Goal: Information Seeking & Learning: Learn about a topic

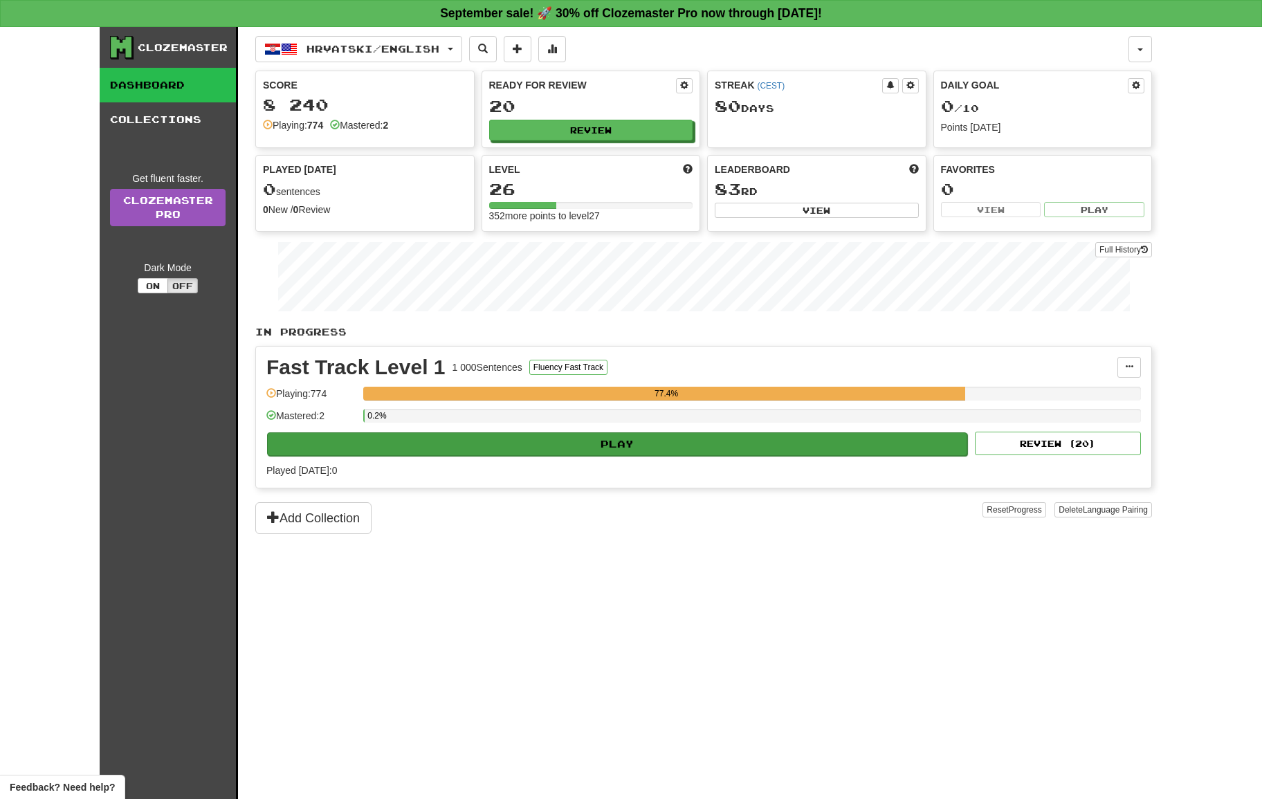
click at [855, 450] on button "Play" at bounding box center [617, 444] width 700 height 24
select select "**"
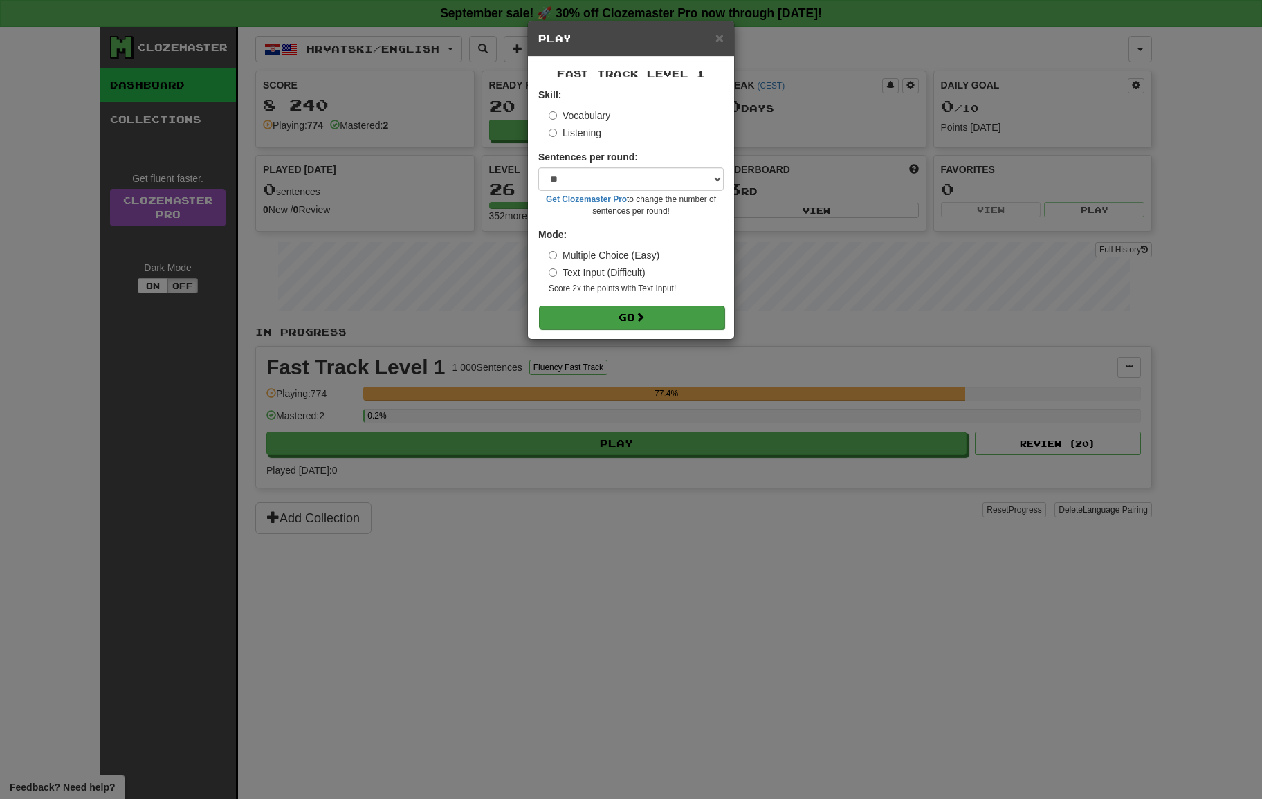
click at [681, 311] on button "Go" at bounding box center [631, 318] width 185 height 24
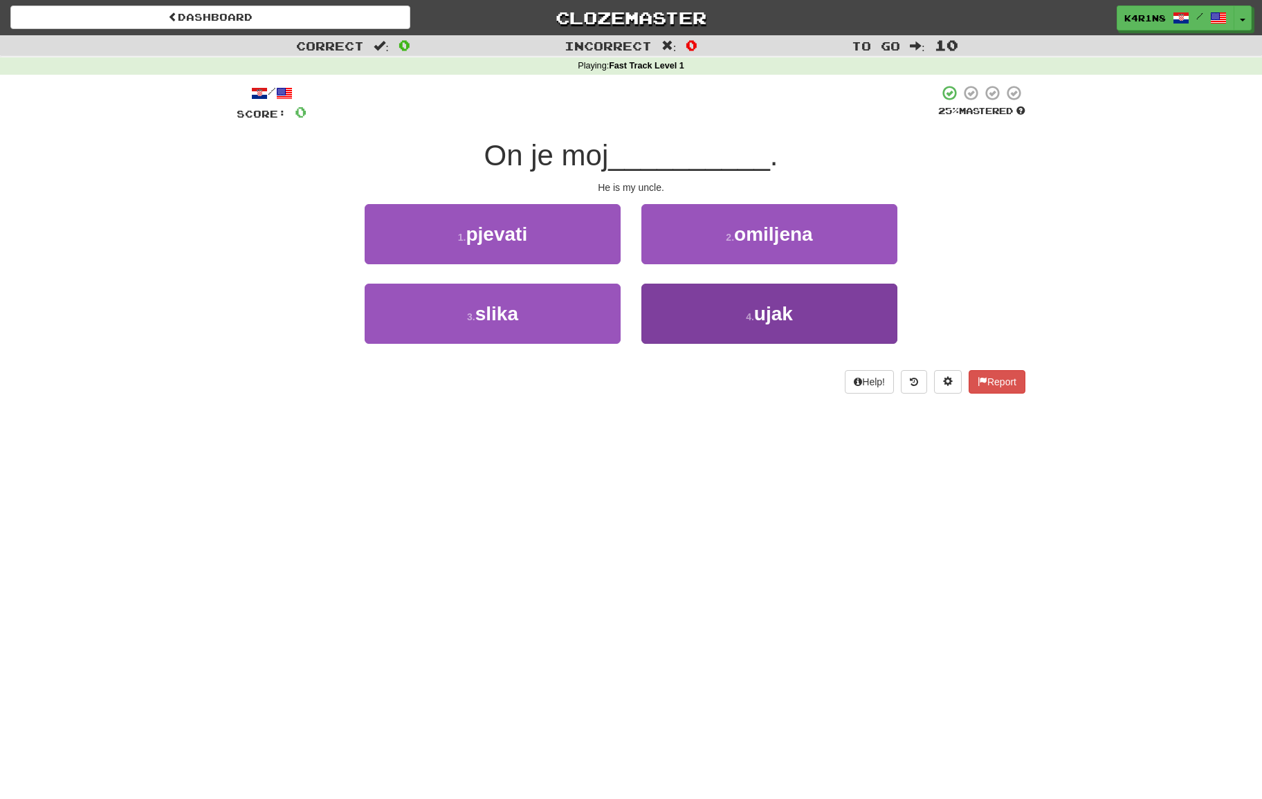
click at [675, 313] on button "4 . ujak" at bounding box center [769, 314] width 256 height 60
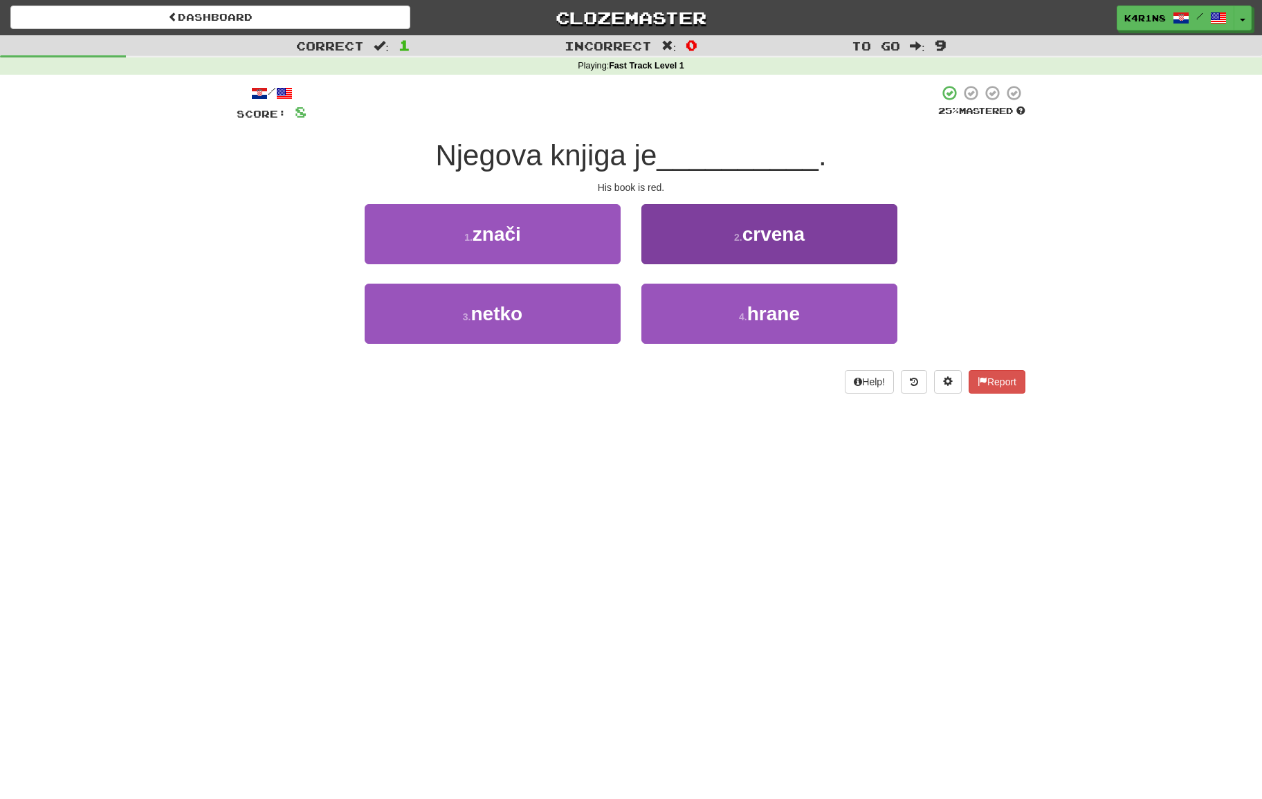
click at [744, 241] on span "crvena" at bounding box center [773, 233] width 62 height 21
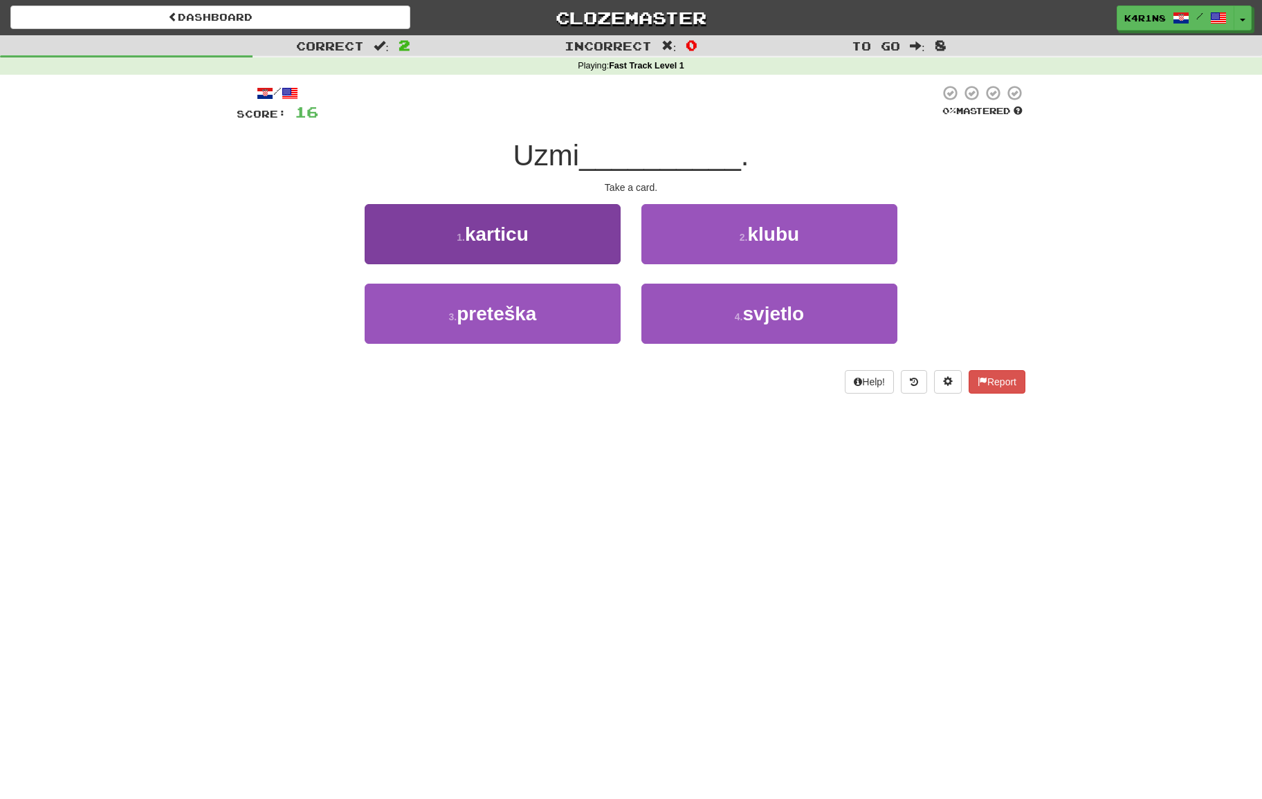
click at [571, 228] on button "1 . karticu" at bounding box center [493, 234] width 256 height 60
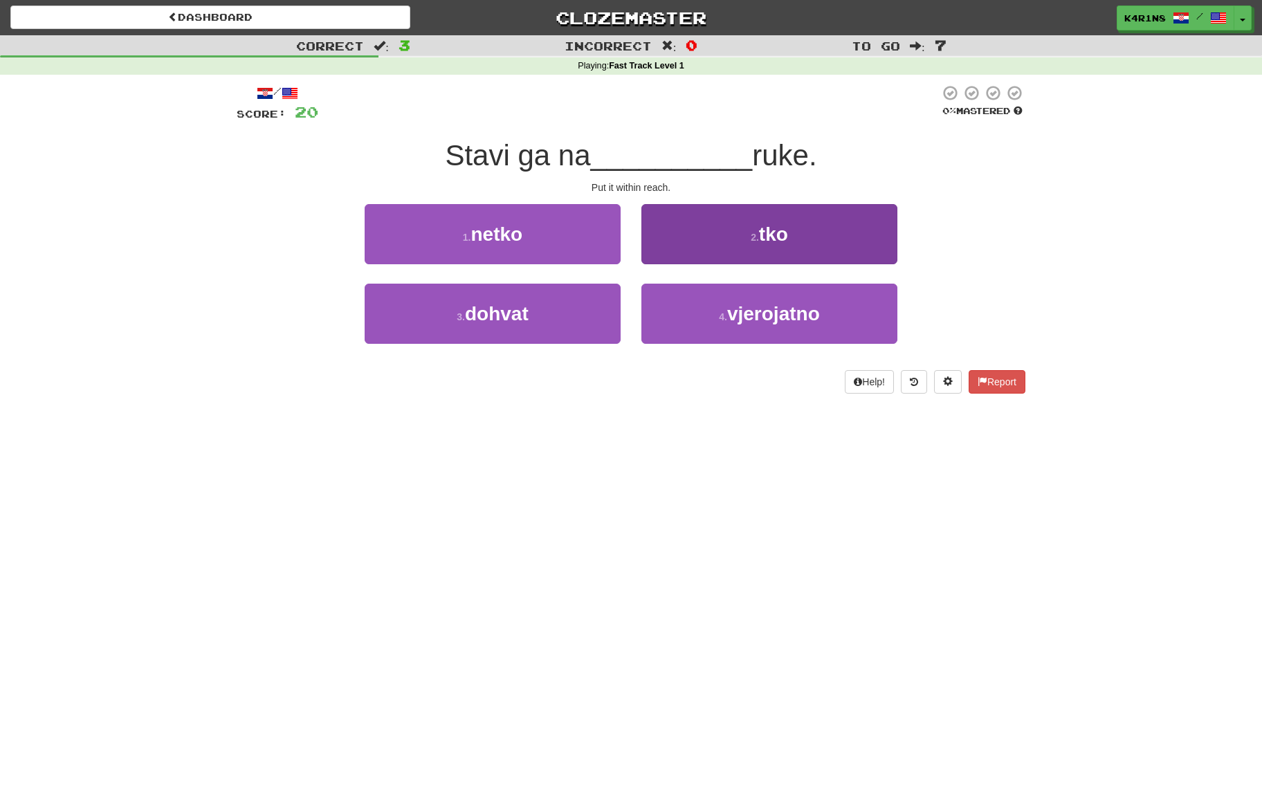
click at [659, 237] on button "2 . tko" at bounding box center [769, 234] width 256 height 60
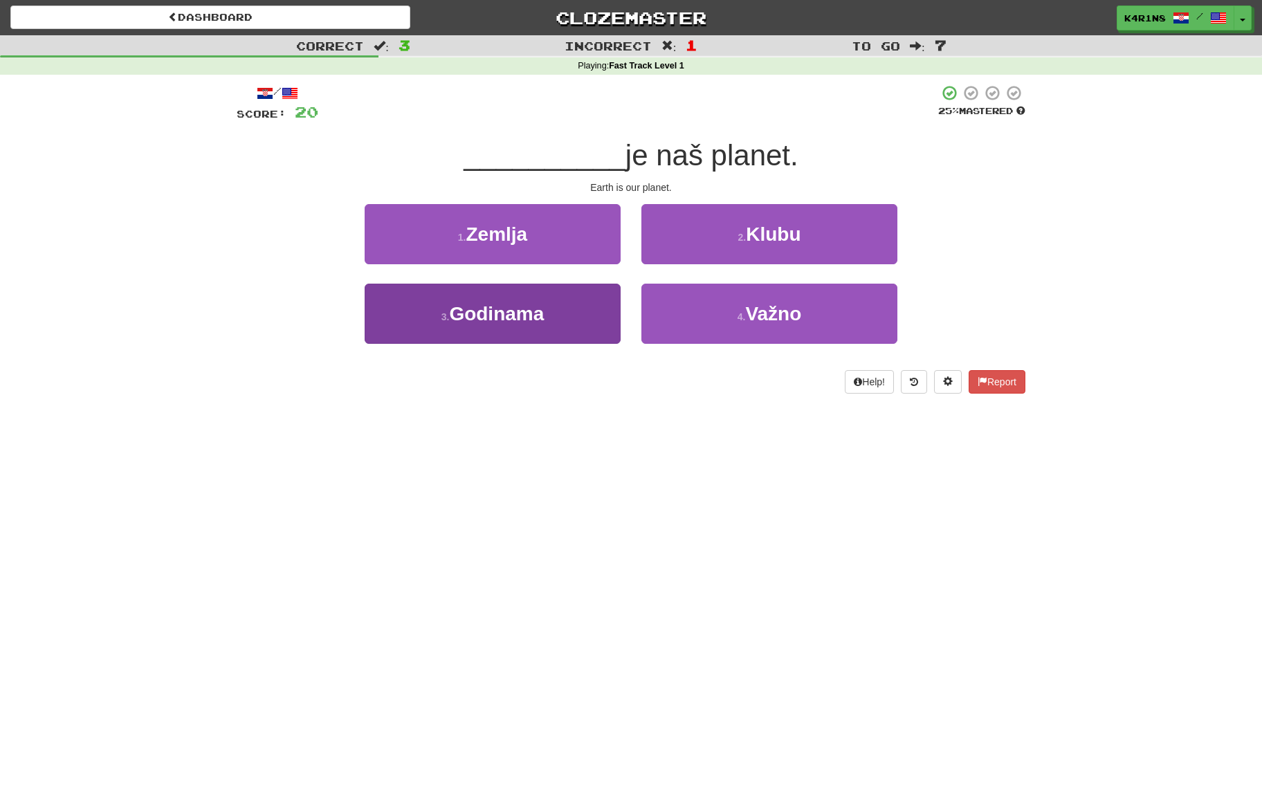
click at [594, 306] on button "3 . Godinama" at bounding box center [493, 314] width 256 height 60
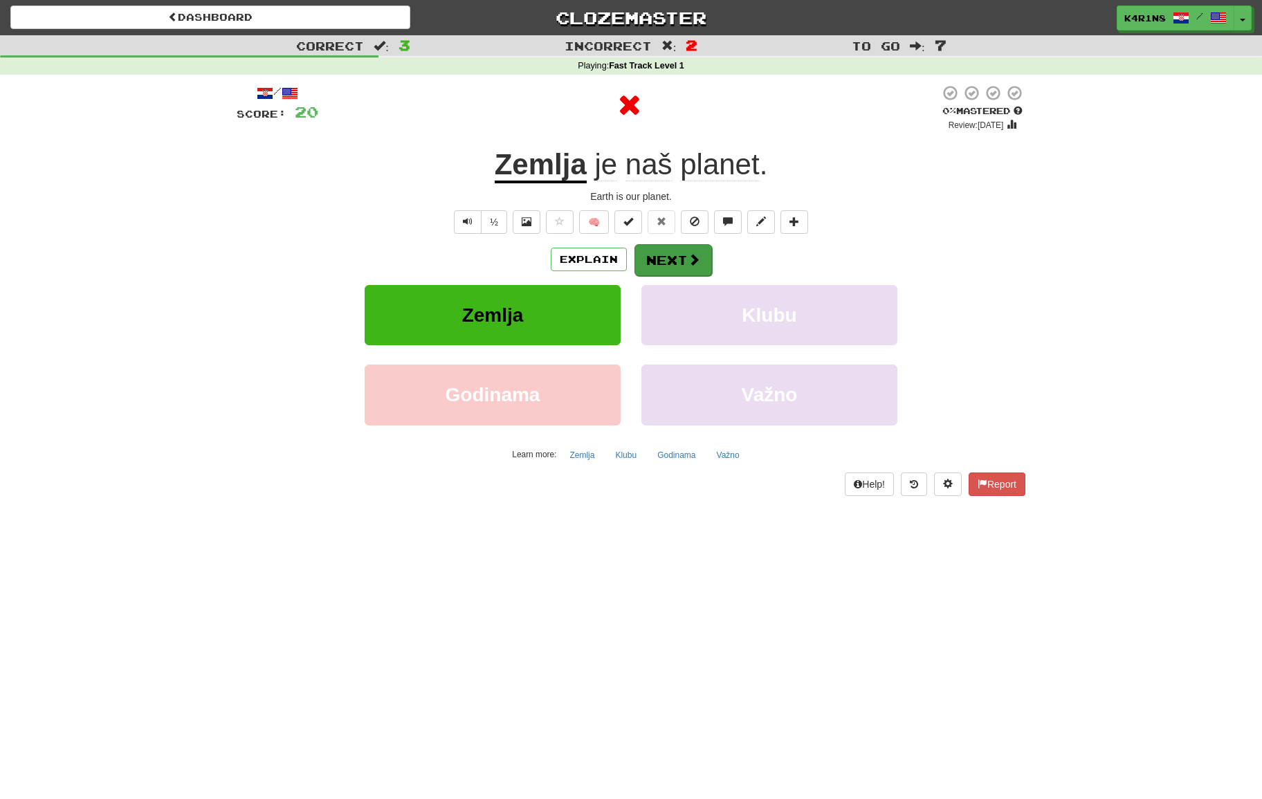
click at [695, 256] on span at bounding box center [694, 259] width 12 height 12
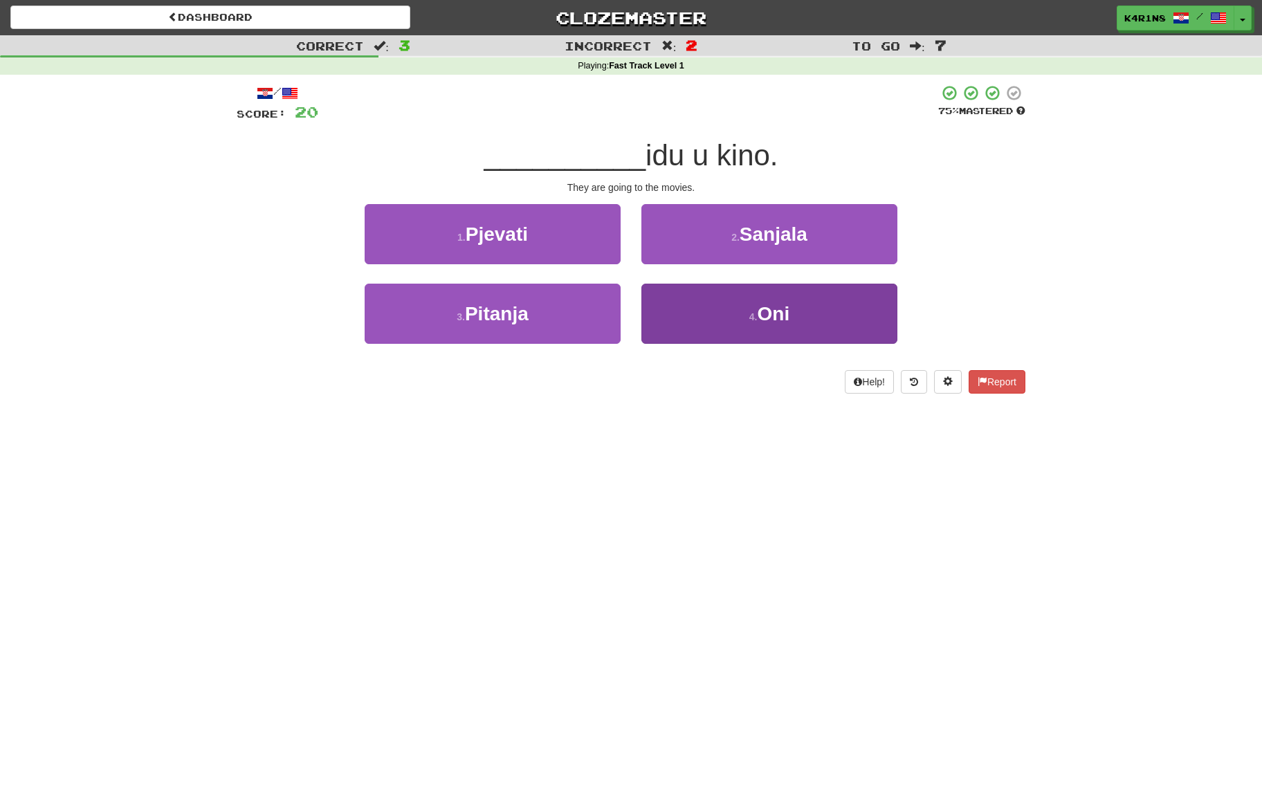
click at [749, 312] on small "4 ." at bounding box center [753, 316] width 8 height 11
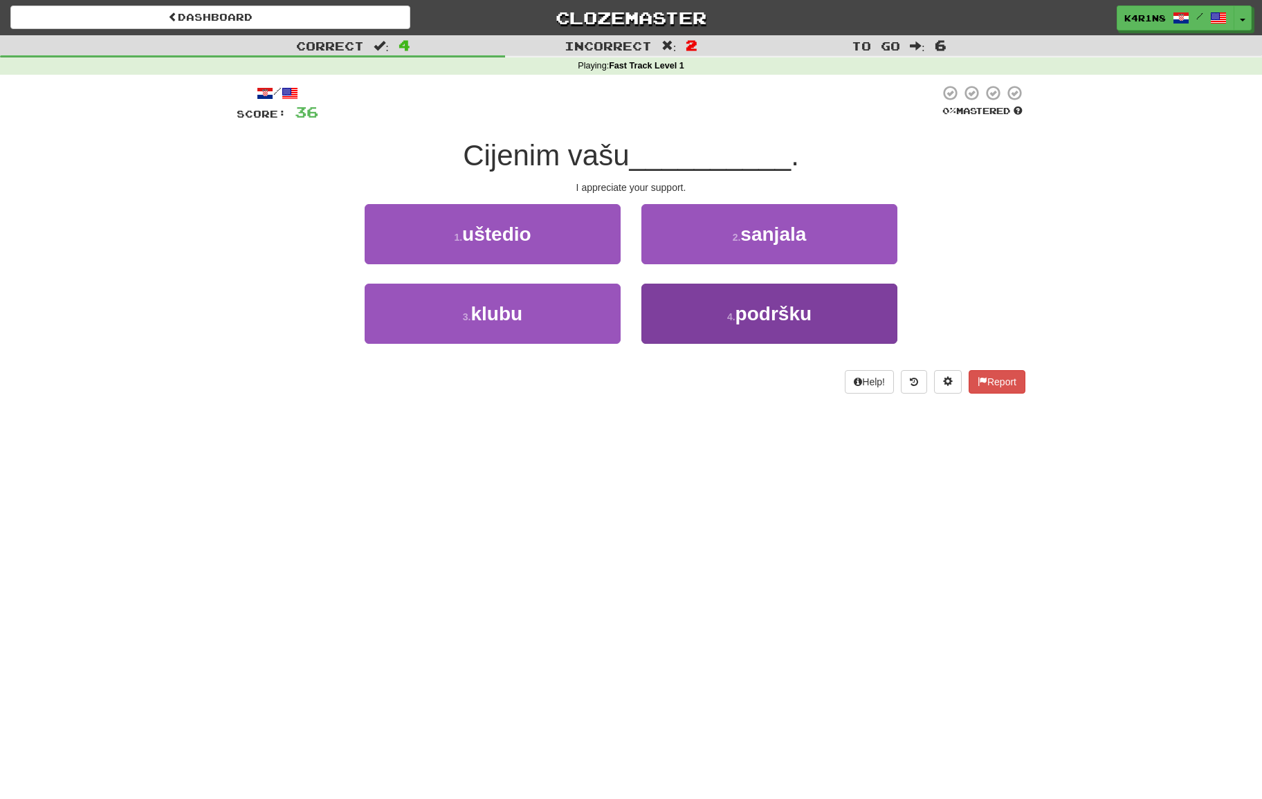
click at [746, 310] on span "podršku" at bounding box center [773, 313] width 76 height 21
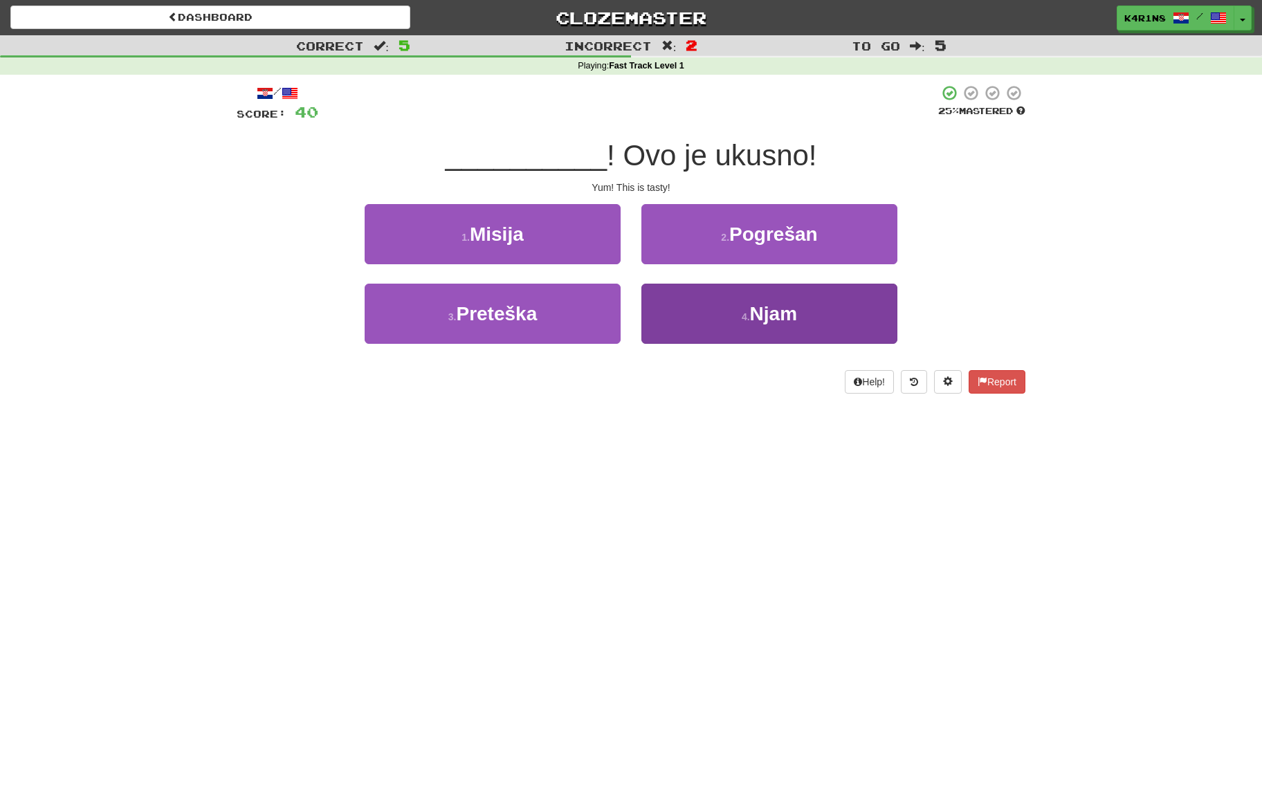
click at [767, 309] on span "Njam" at bounding box center [773, 313] width 47 height 21
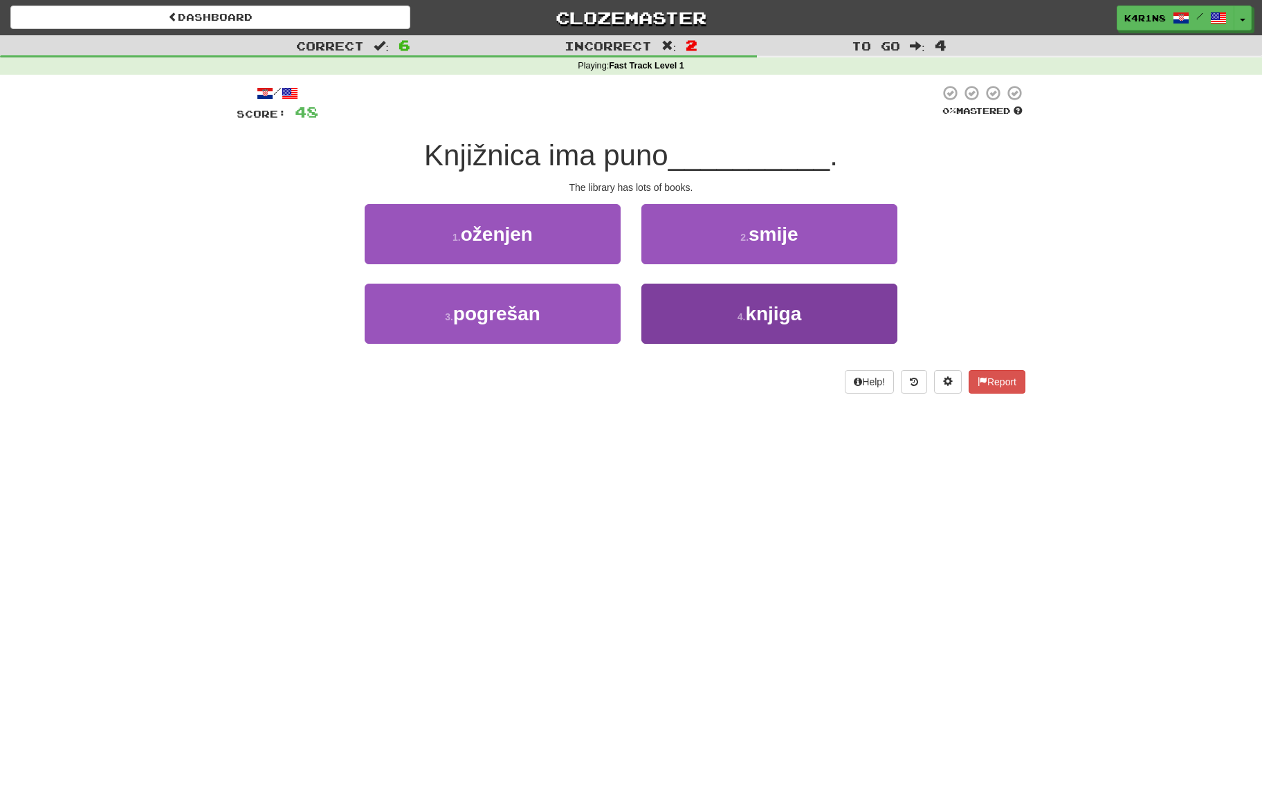
click at [761, 305] on span "knjiga" at bounding box center [773, 313] width 56 height 21
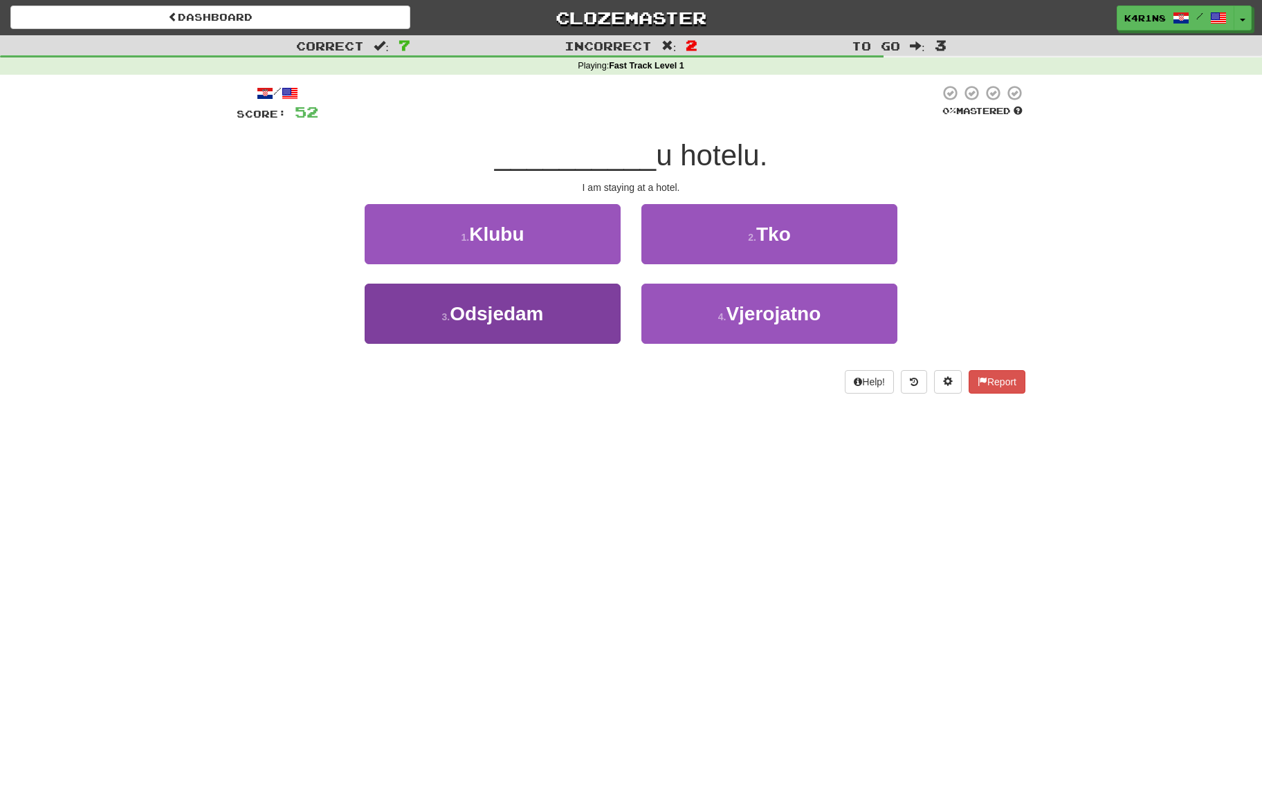
click at [493, 299] on button "3 . Odsjedam" at bounding box center [493, 314] width 256 height 60
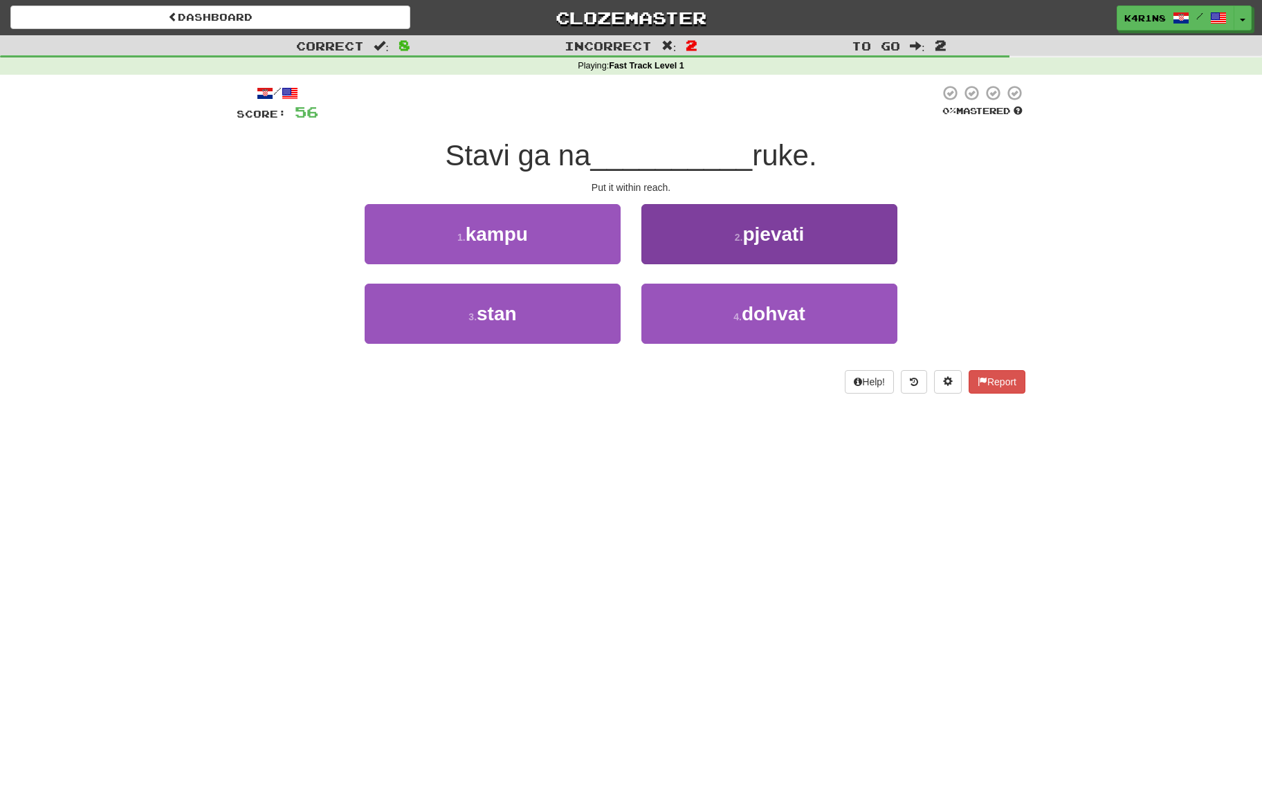
click at [782, 248] on button "2 . pjevati" at bounding box center [769, 234] width 256 height 60
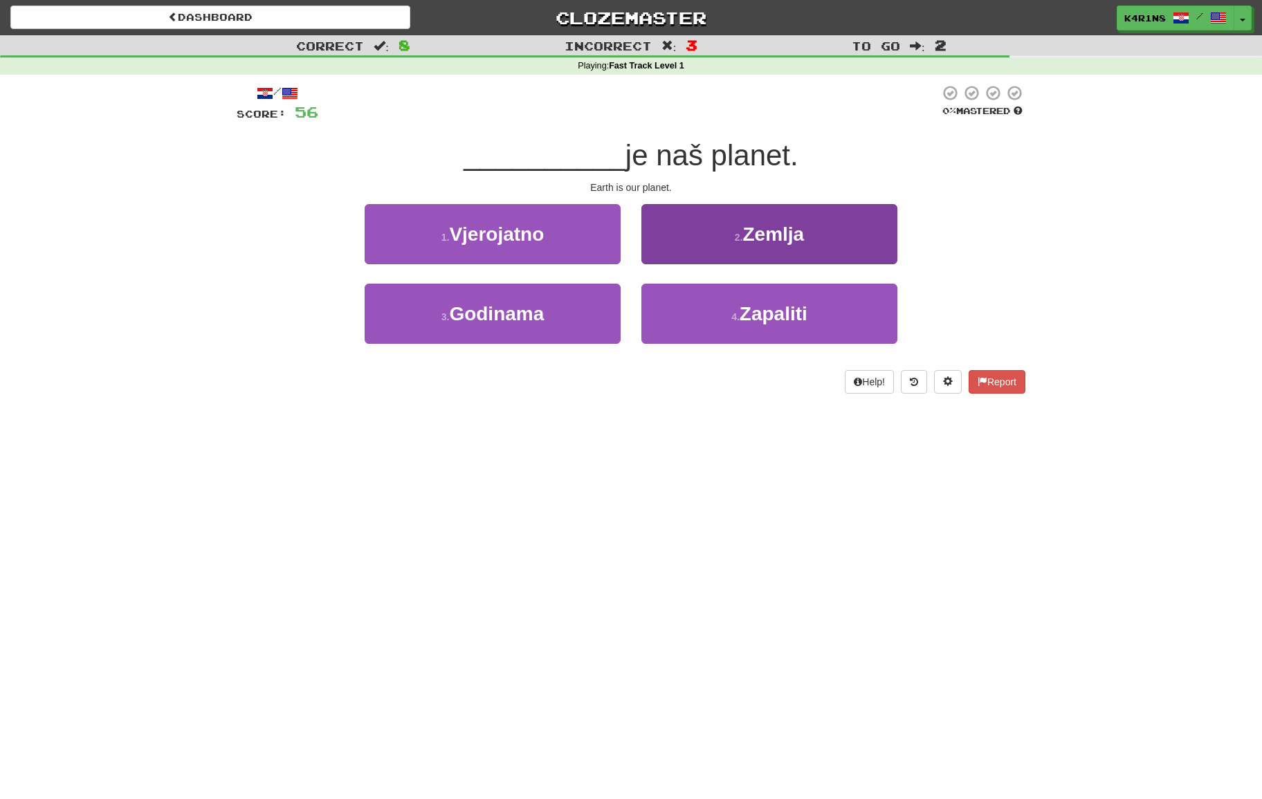
click at [771, 248] on button "2 . Zemlja" at bounding box center [769, 234] width 256 height 60
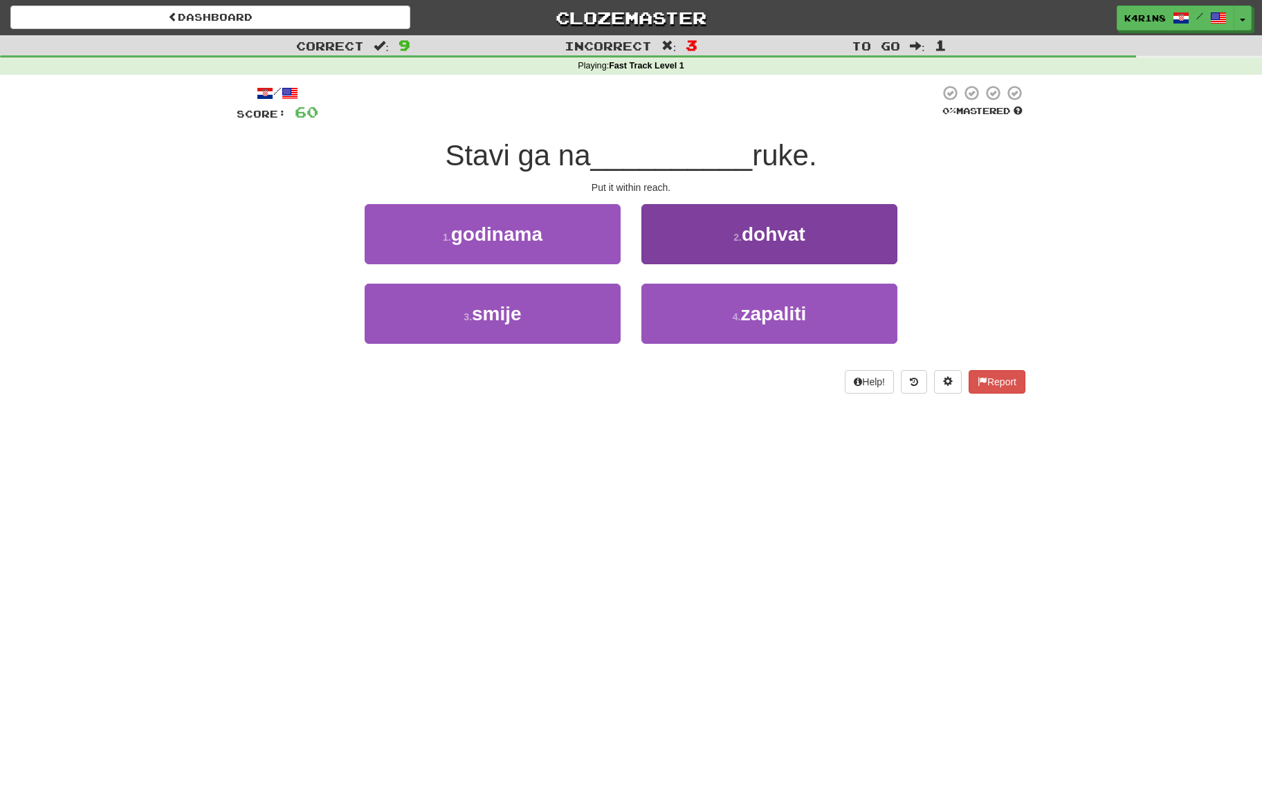
click at [719, 233] on button "2 . dohvat" at bounding box center [769, 234] width 256 height 60
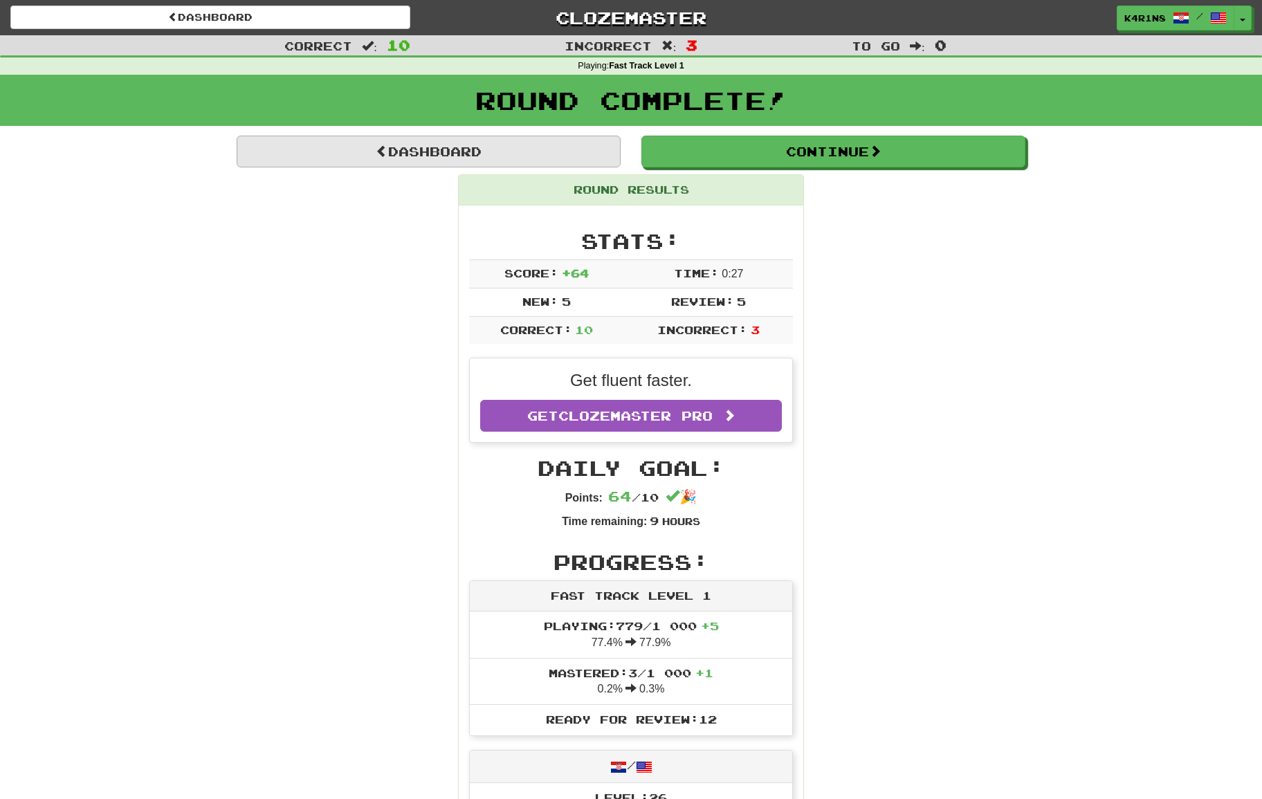
drag, startPoint x: 502, startPoint y: 159, endPoint x: 509, endPoint y: 154, distance: 9.0
click at [504, 158] on link "Dashboard" at bounding box center [429, 152] width 384 height 32
